Goal: Transaction & Acquisition: Subscribe to service/newsletter

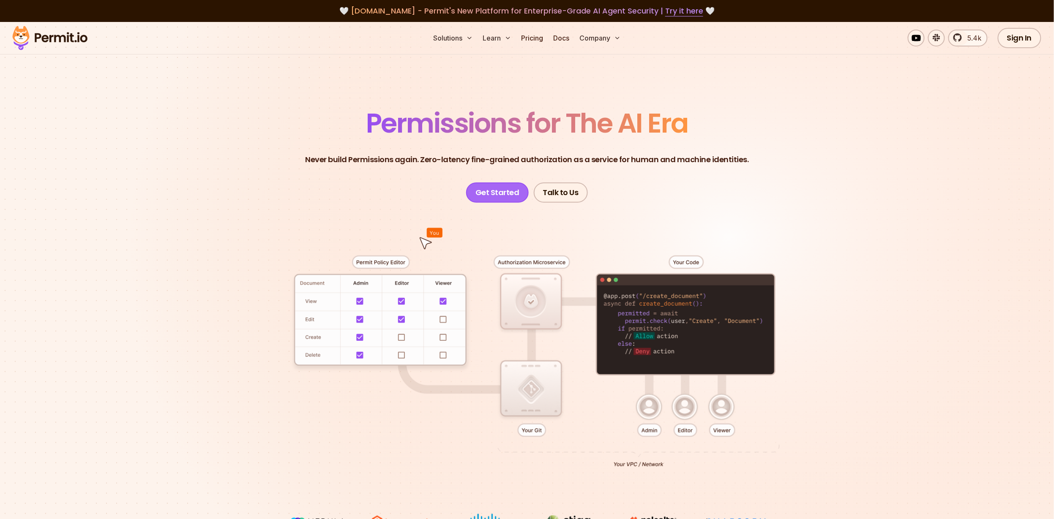
click at [516, 188] on link "Get Started" at bounding box center [497, 193] width 63 height 20
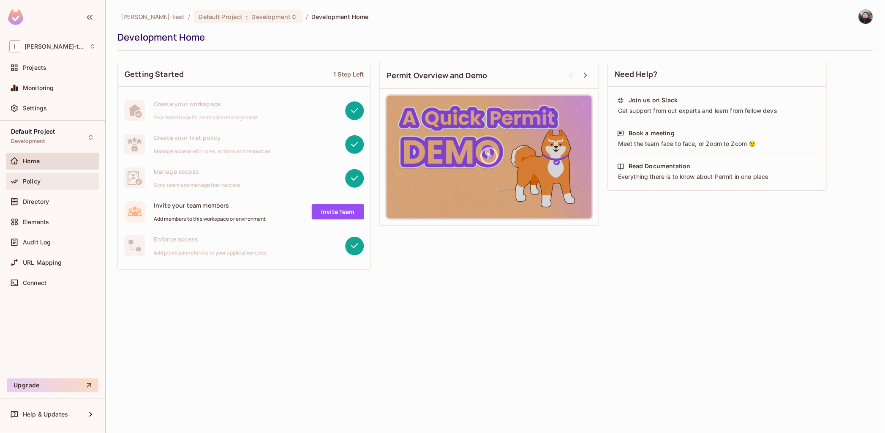
click at [33, 180] on span "Policy" at bounding box center [32, 181] width 18 height 7
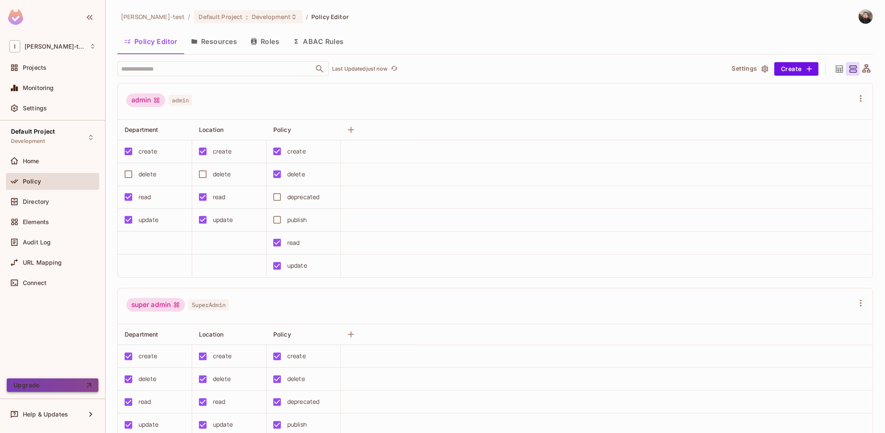
click at [79, 382] on button "Upgrade" at bounding box center [53, 385] width 92 height 14
click at [58, 199] on div "Directory" at bounding box center [59, 201] width 73 height 7
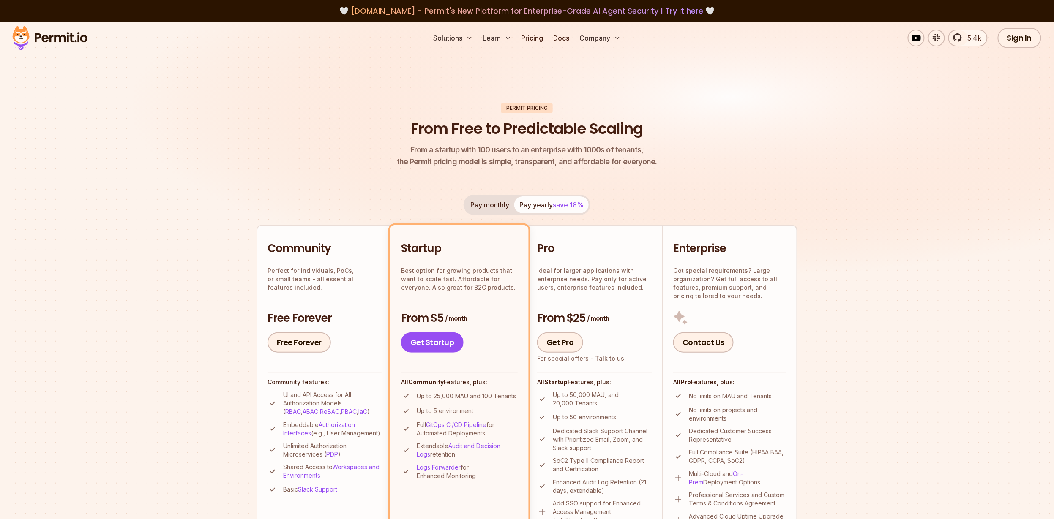
click at [852, 274] on img at bounding box center [527, 162] width 1054 height 281
click at [952, 293] on img at bounding box center [527, 162] width 1054 height 281
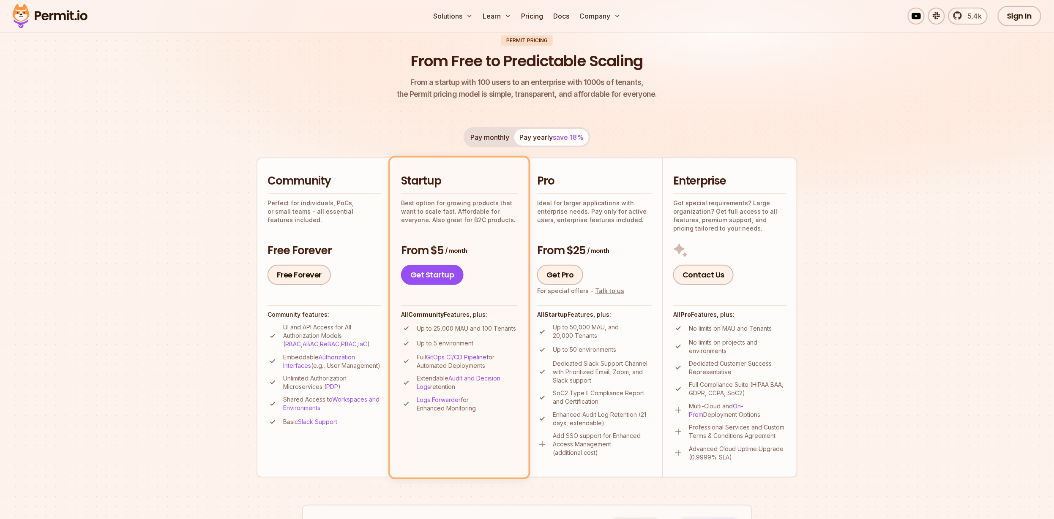
click at [218, 298] on section "Permit Pricing From Free to Predictable Scaling From a startup with 100 users t…" at bounding box center [527, 411] width 1054 height 914
